Goal: Task Accomplishment & Management: Manage account settings

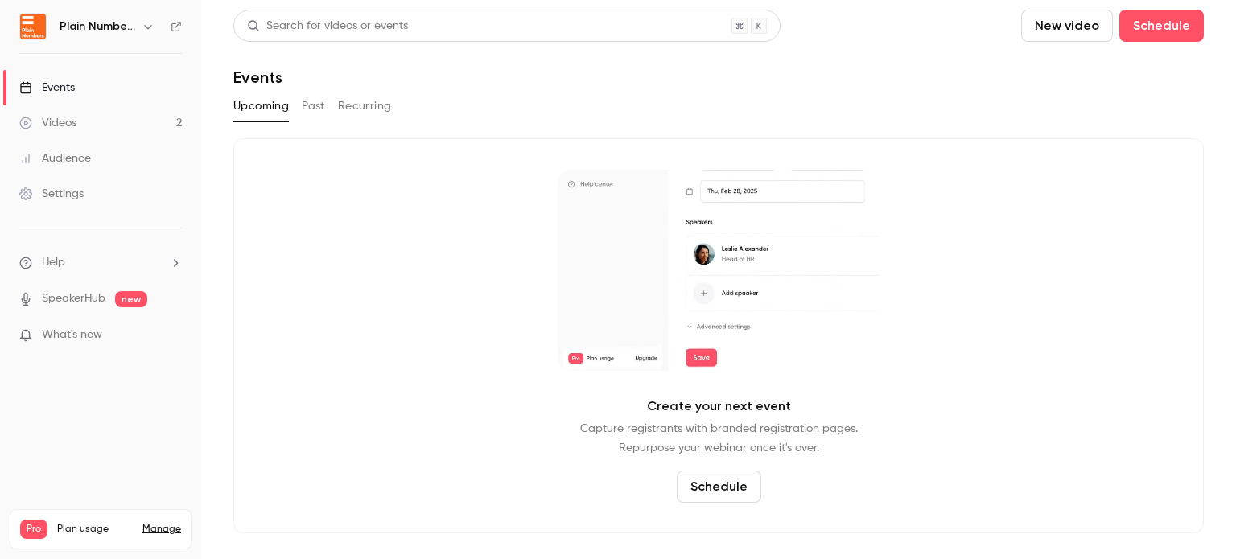
click at [75, 200] on div "Settings" at bounding box center [51, 194] width 64 height 16
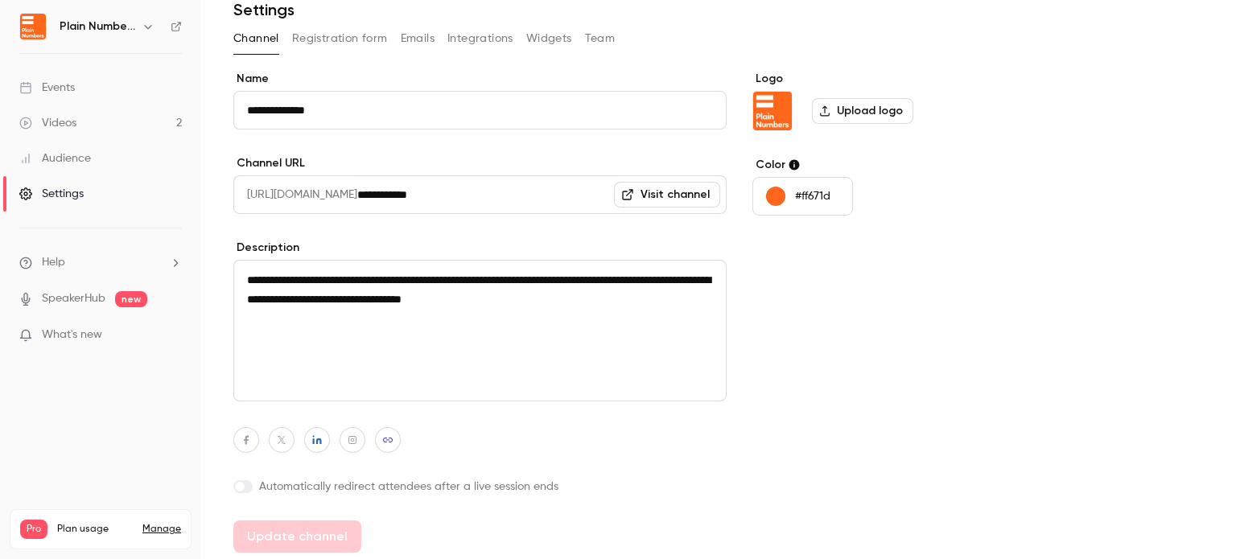
scroll to position [71, 0]
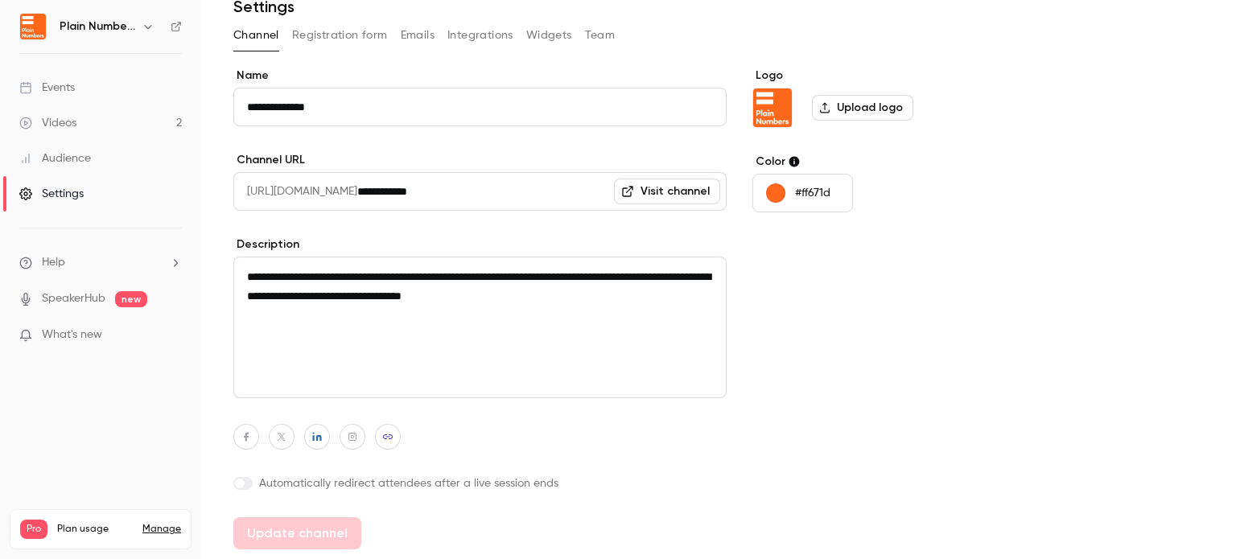
click at [157, 523] on link "Manage" at bounding box center [161, 529] width 39 height 13
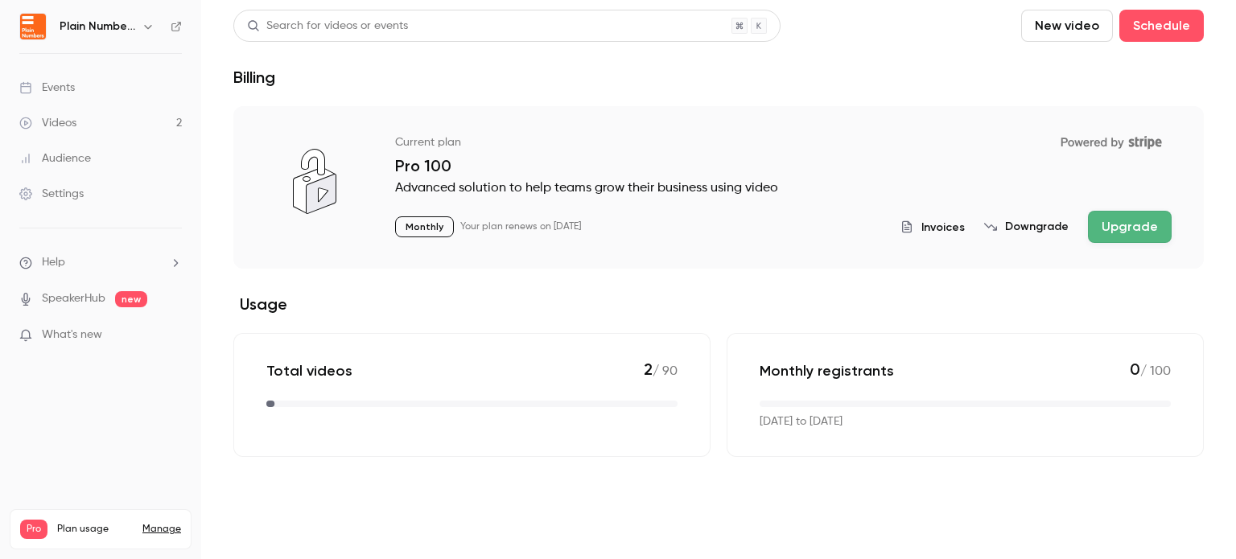
click at [956, 220] on span "Invoices" at bounding box center [943, 227] width 43 height 17
